Goal: Navigation & Orientation: Find specific page/section

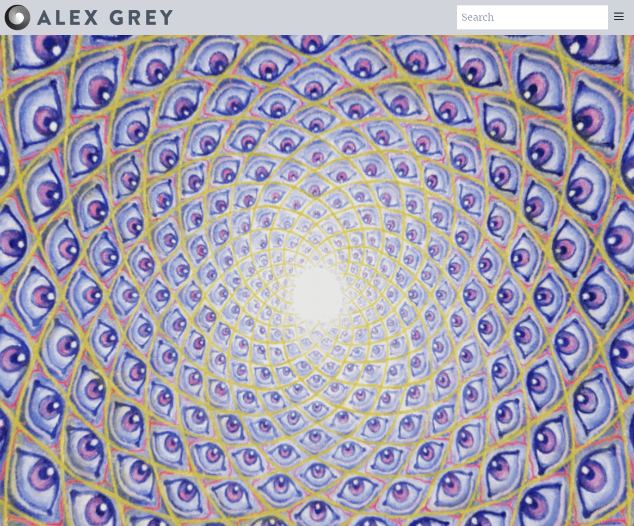
click at [615, 13] on icon at bounding box center [619, 16] width 9 height 7
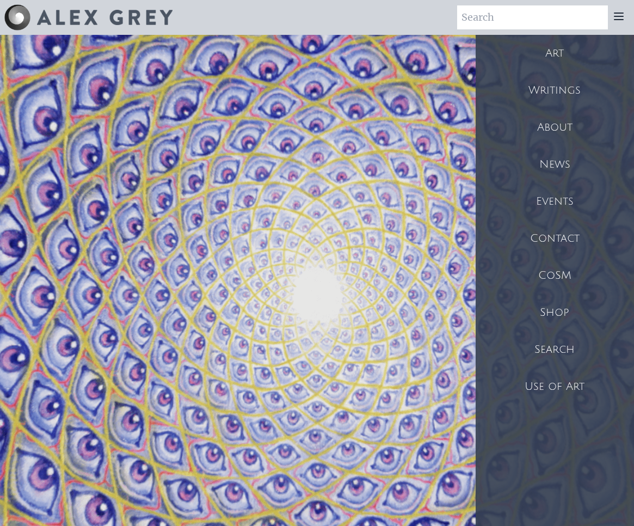
click at [549, 309] on div "Shop" at bounding box center [555, 312] width 158 height 37
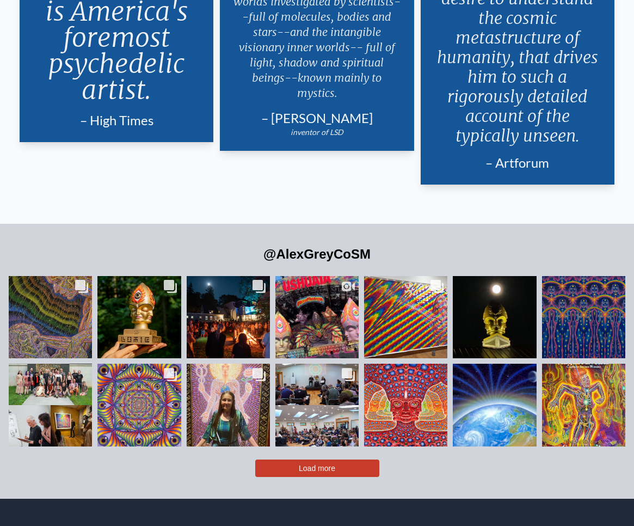
scroll to position [2261, 0]
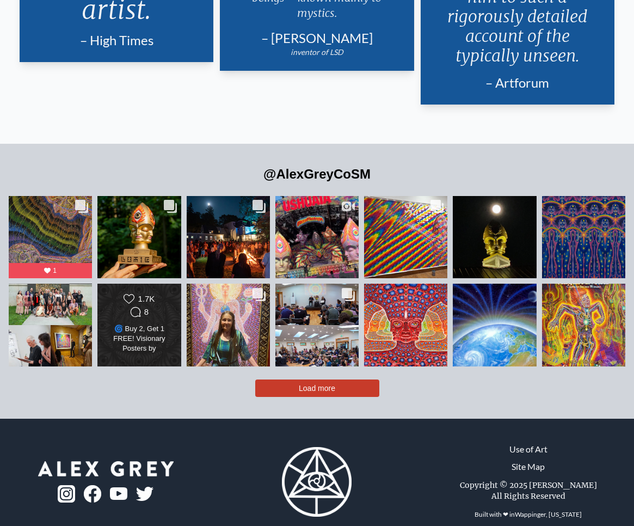
click at [120, 324] on div "🌀 Buy 2, Get 1 FREE! Visionary Posters by Alex Grey & Allyson Grey 🎨 Buy any 2,…" at bounding box center [140, 339] width 68 height 30
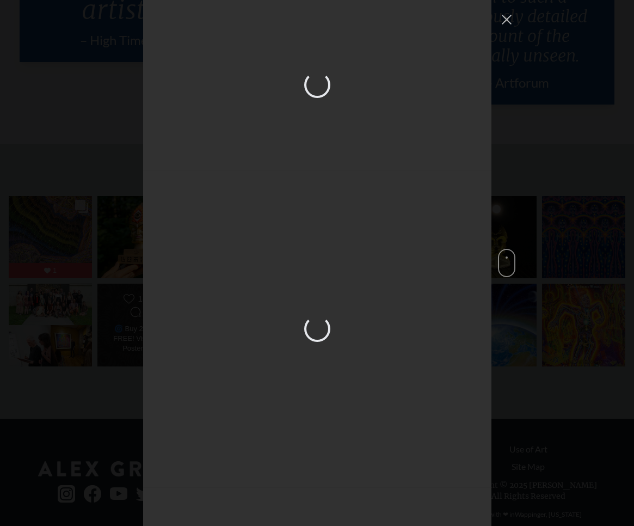
scroll to position [1708, 0]
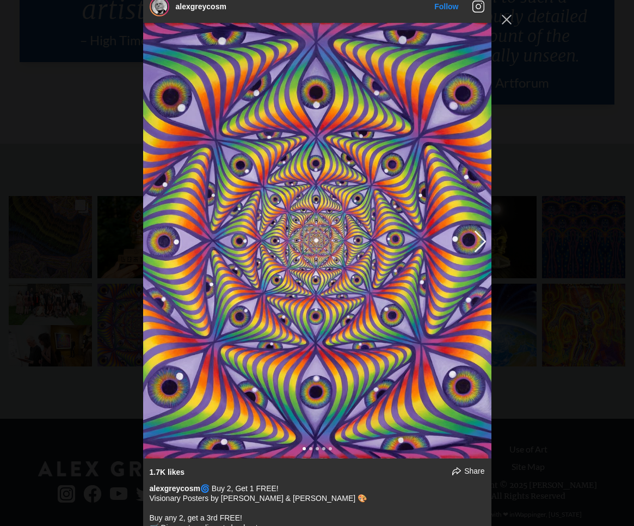
click at [293, 280] on img "Instagram Feed popup" at bounding box center [317, 241] width 349 height 436
click at [484, 251] on button "Previous image" at bounding box center [478, 241] width 13 height 20
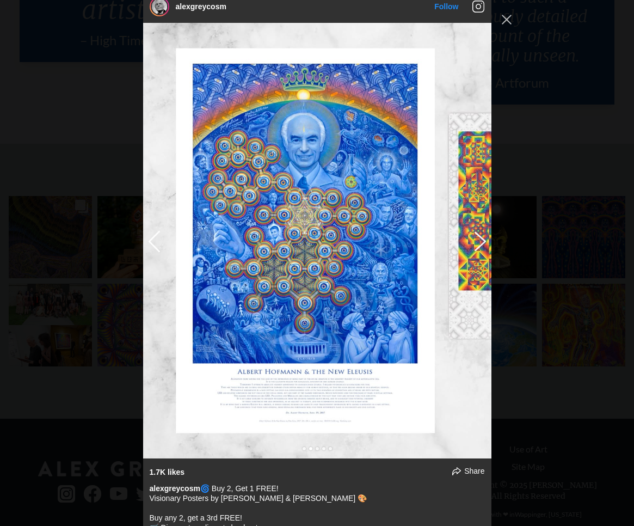
click at [478, 251] on button "Previous image" at bounding box center [478, 241] width 13 height 20
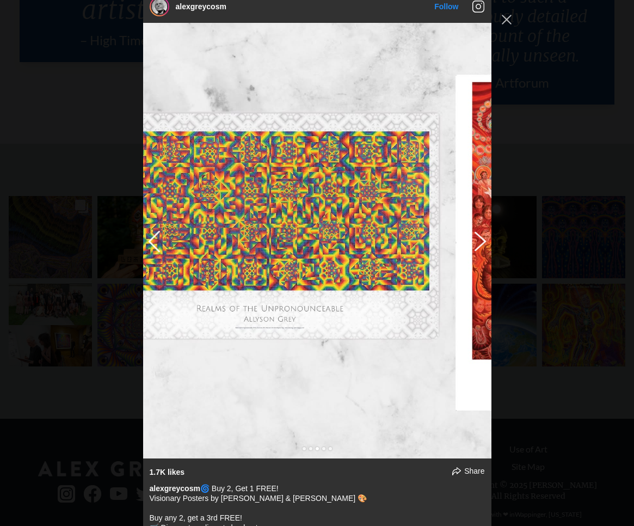
click at [478, 251] on button "Previous image" at bounding box center [478, 241] width 13 height 20
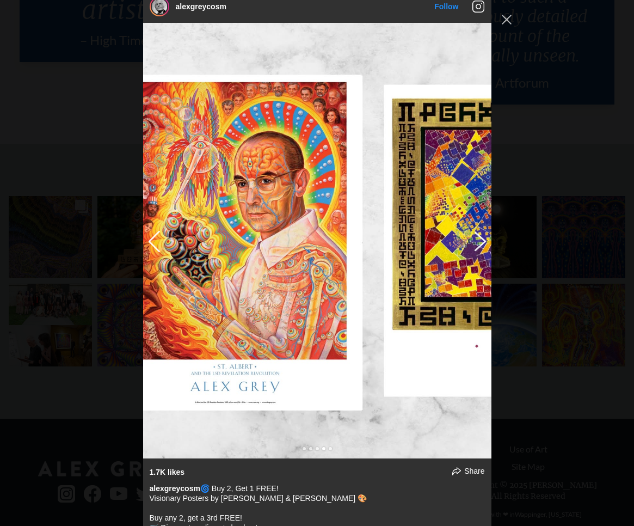
click at [478, 251] on button "Previous image" at bounding box center [478, 241] width 13 height 20
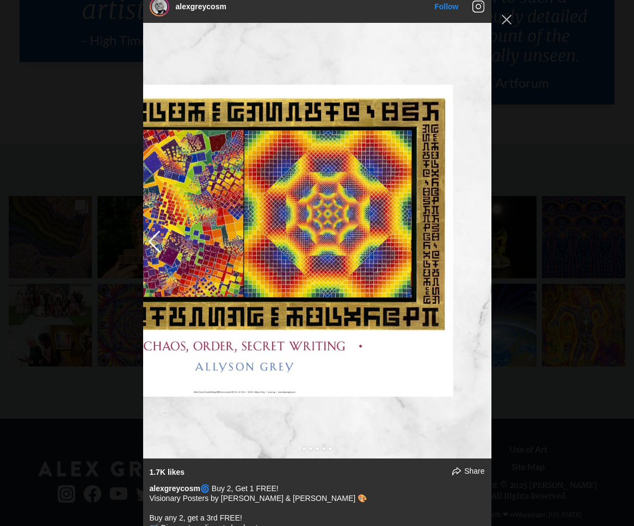
click at [478, 251] on img "Instagram Feed popup" at bounding box center [317, 241] width 349 height 436
click at [501, 16] on button "Close Instagram Feed Popup" at bounding box center [506, 19] width 17 height 17
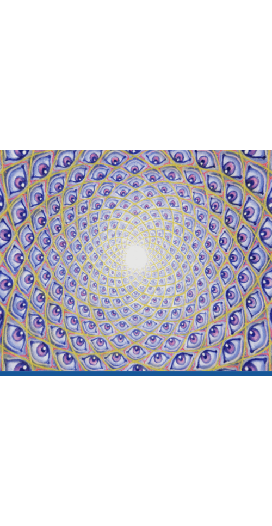
scroll to position [0, 0]
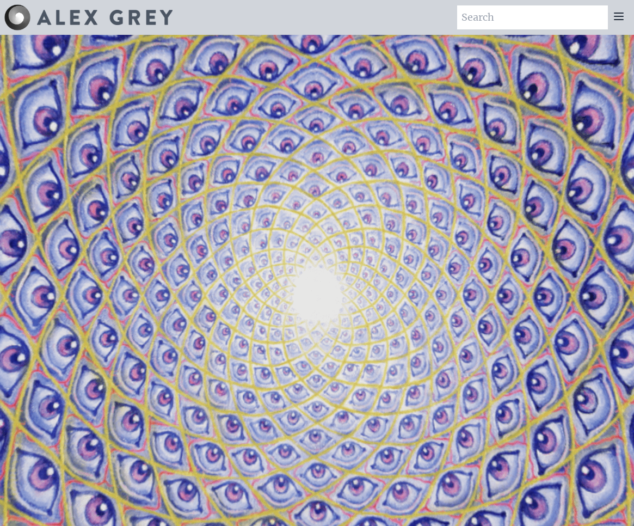
click at [619, 21] on icon at bounding box center [619, 16] width 13 height 13
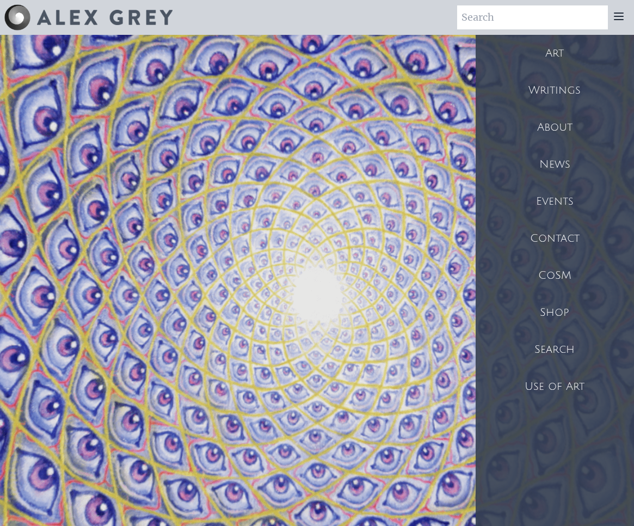
click at [554, 311] on div "Shop" at bounding box center [555, 312] width 158 height 37
click at [553, 307] on div "Shop" at bounding box center [555, 312] width 158 height 37
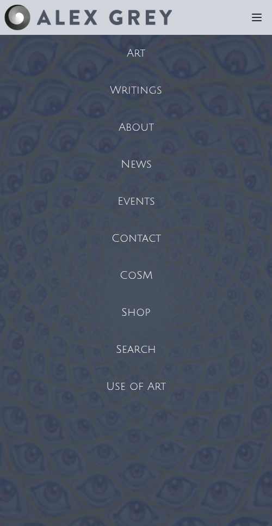
click at [115, 26] on div at bounding box center [88, 17] width 168 height 26
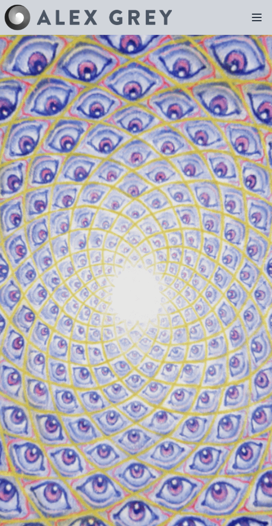
click at [251, 23] on icon at bounding box center [257, 17] width 13 height 13
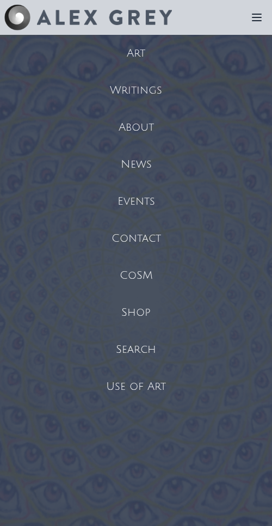
click at [130, 126] on div "About" at bounding box center [136, 127] width 272 height 37
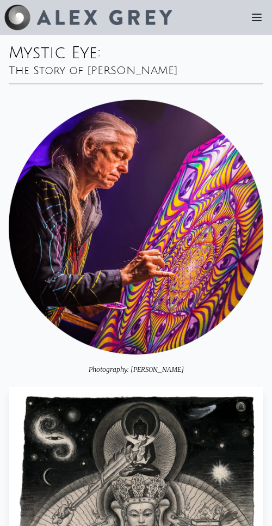
click at [252, 13] on icon at bounding box center [257, 17] width 13 height 13
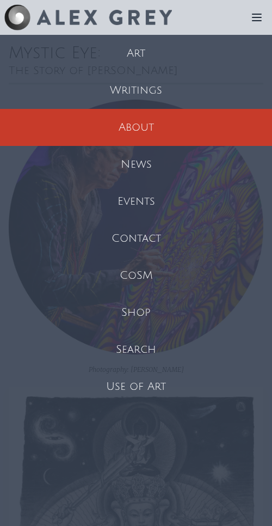
click at [142, 274] on div "CoSM" at bounding box center [136, 275] width 272 height 37
